Goal: Find contact information: Find contact information

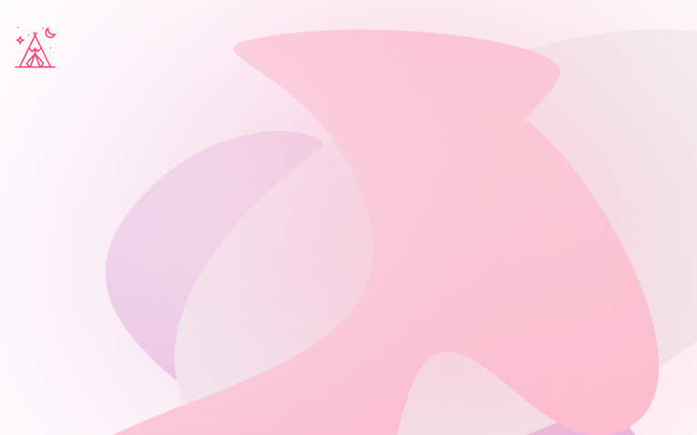
type input "**********"
type input "*********"
type input "**********"
